Goal: Task Accomplishment & Management: Manage account settings

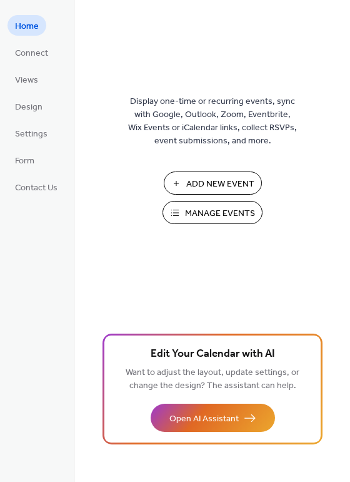
click at [217, 215] on span "Manage Events" at bounding box center [220, 213] width 70 height 13
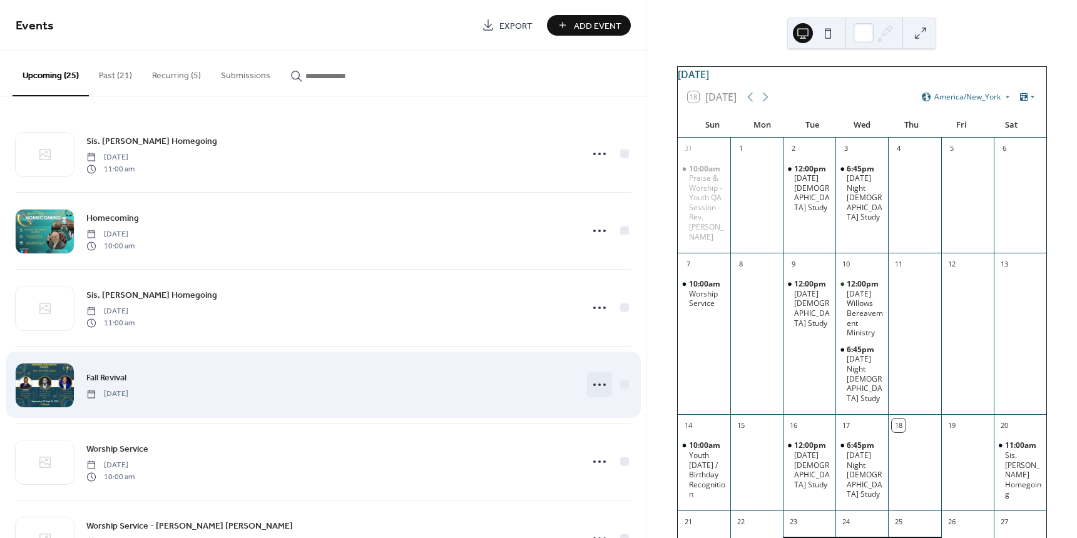
click at [596, 385] on icon at bounding box center [600, 385] width 20 height 20
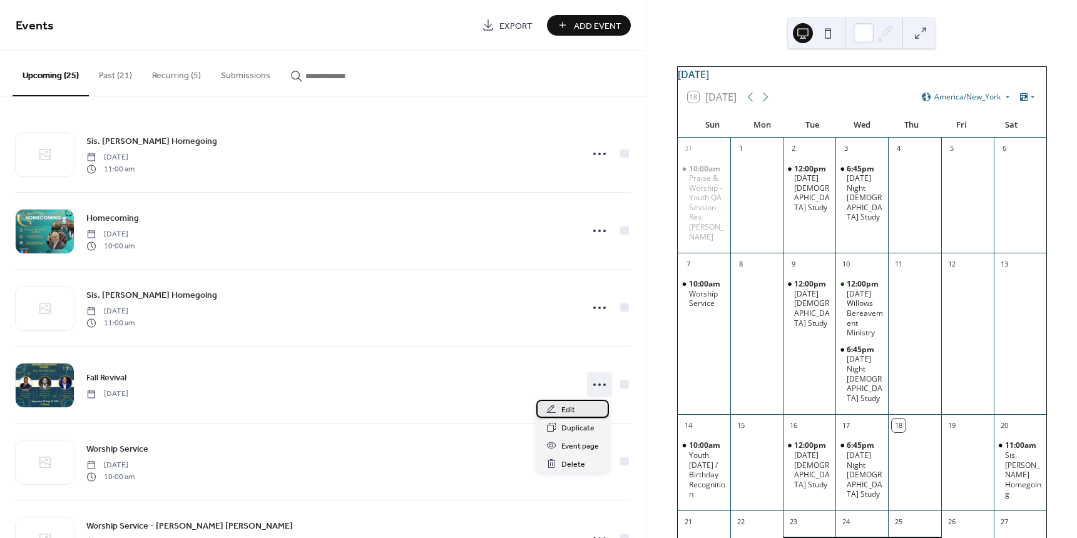
click at [564, 411] on span "Edit" at bounding box center [568, 410] width 14 height 13
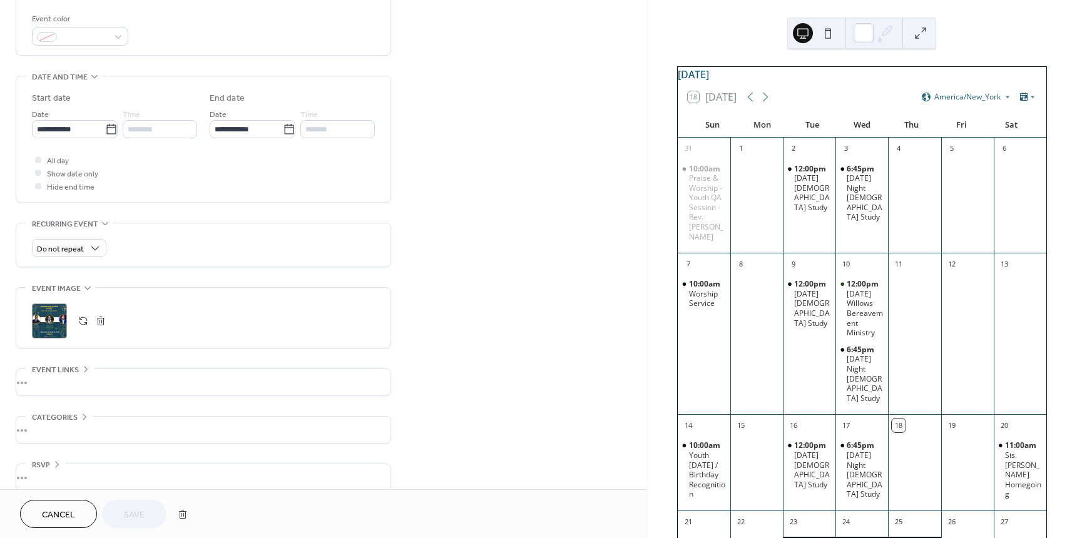
scroll to position [346, 0]
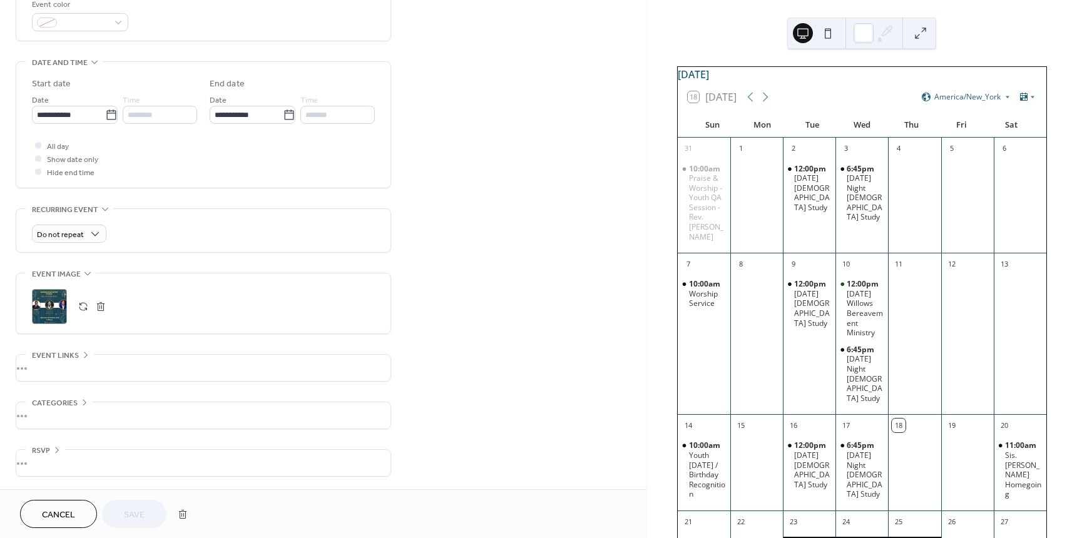
click at [53, 304] on div ";" at bounding box center [49, 306] width 35 height 35
click at [133, 511] on span "Save" at bounding box center [134, 515] width 21 height 13
